Goal: Task Accomplishment & Management: Manage account settings

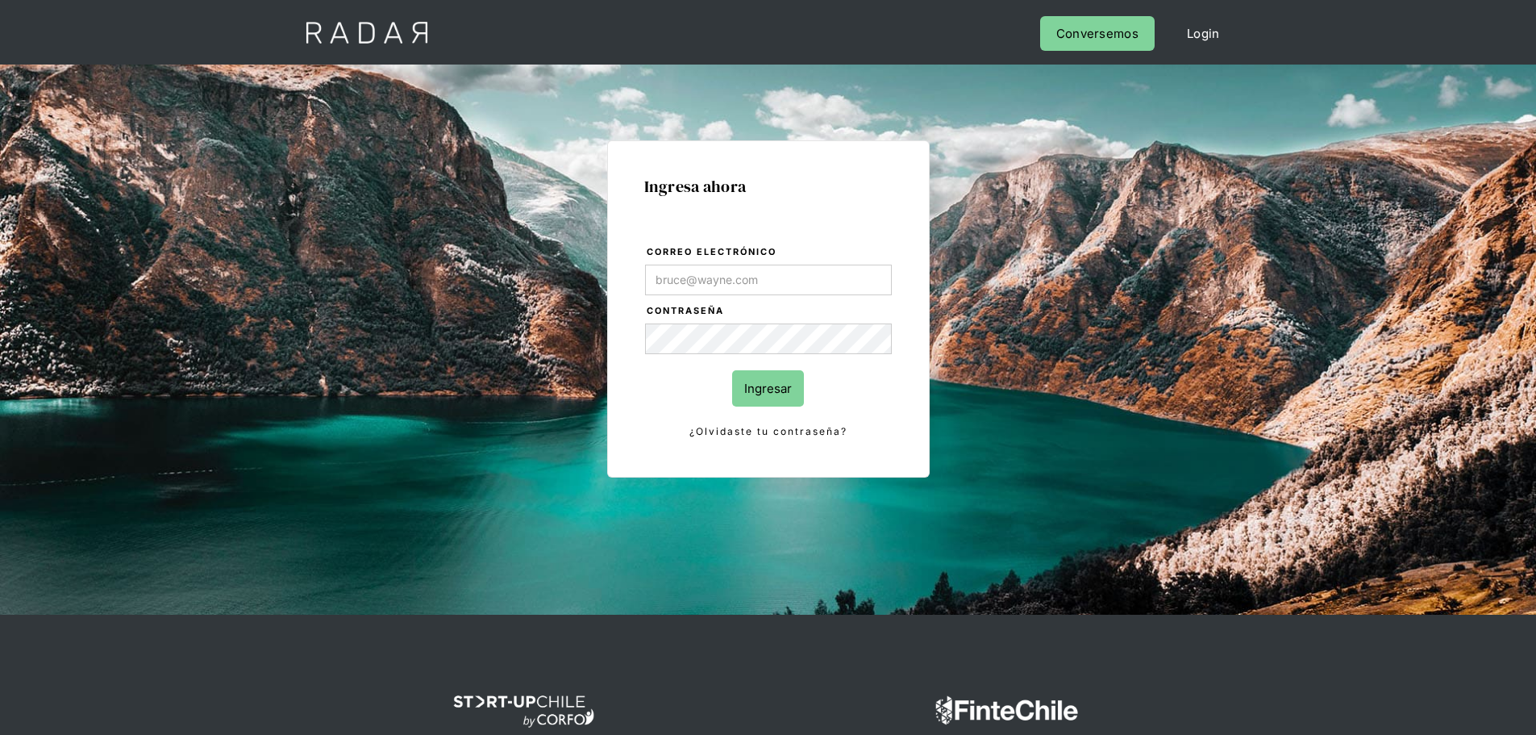
type input "[PERSON_NAME][EMAIL_ADDRESS][PERSON_NAME][DOMAIN_NAME]"
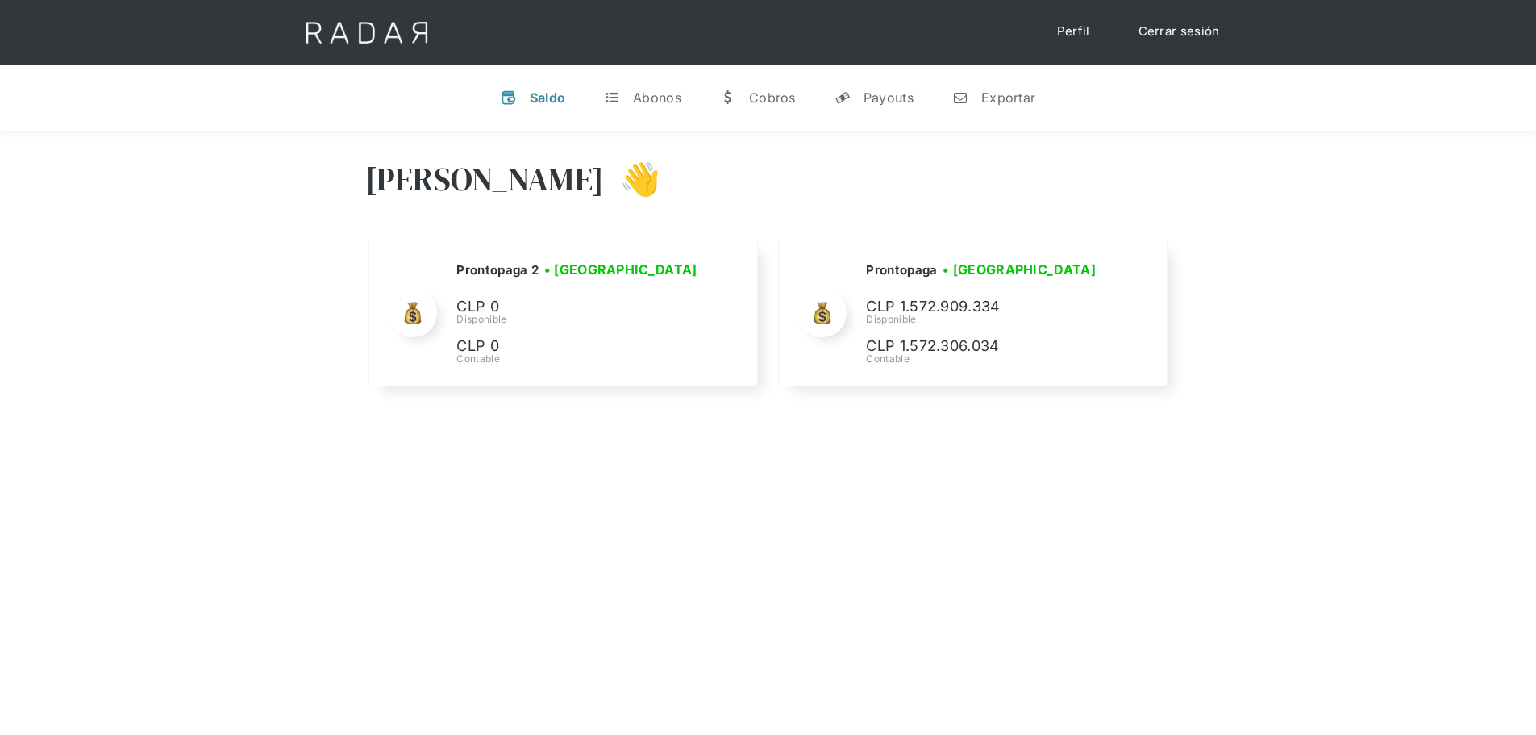
click at [665, 586] on div "[PERSON_NAME] 👋 Cargando tus cuentas... Nombre de la empresa • [GEOGRAPHIC_DATA…" at bounding box center [768, 498] width 1536 height 735
drag, startPoint x: 1314, startPoint y: 363, endPoint x: 1298, endPoint y: 335, distance: 31.8
click at [1315, 362] on div "[PERSON_NAME] 👋 Cargando tus cuentas... Nombre de la empresa • [GEOGRAPHIC_DATA…" at bounding box center [768, 275] width 1536 height 289
